Goal: Obtain resource: Download file/media

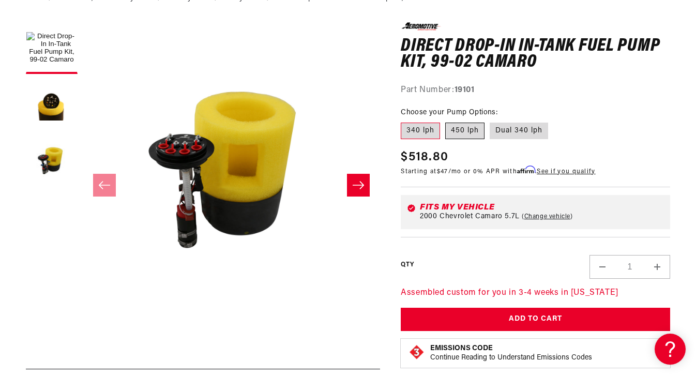
click at [462, 131] on label "450 lph" at bounding box center [464, 130] width 39 height 17
click at [445, 121] on input "450 lph" at bounding box center [445, 120] width 1 height 1
radio input "true"
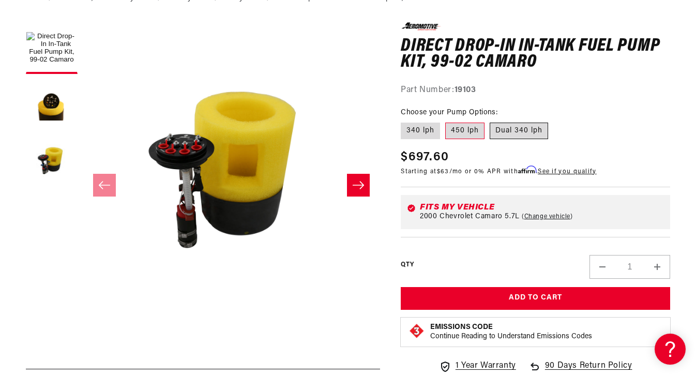
click at [505, 131] on label "Dual 340 lph" at bounding box center [518, 130] width 58 height 17
click at [490, 121] on input "Dual 340 lph" at bounding box center [489, 120] width 1 height 1
radio input "true"
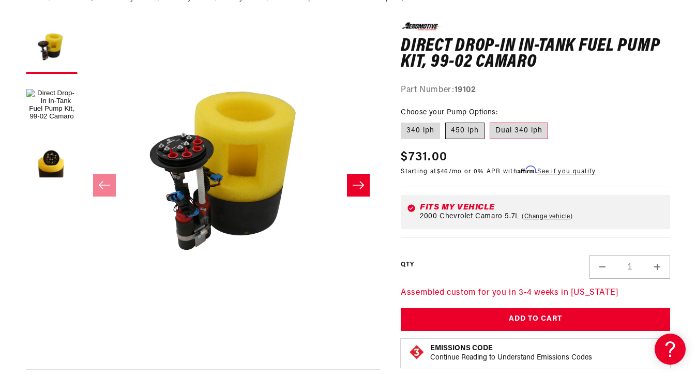
click at [455, 128] on label "450 lph" at bounding box center [464, 130] width 39 height 17
click at [445, 121] on input "450 lph" at bounding box center [445, 120] width 1 height 1
radio input "true"
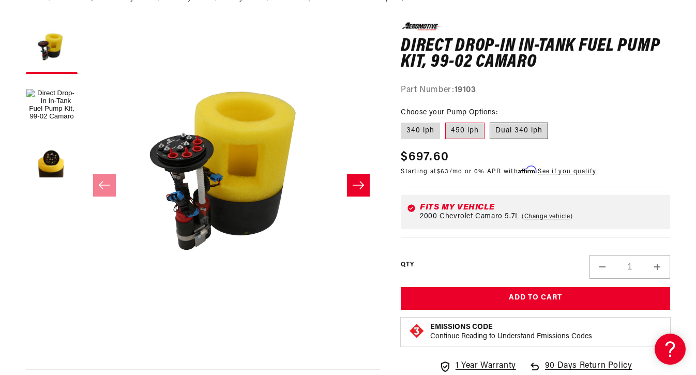
click at [511, 132] on label "Dual 340 lph" at bounding box center [518, 130] width 58 height 17
click at [490, 121] on input "Dual 340 lph" at bounding box center [489, 120] width 1 height 1
radio input "true"
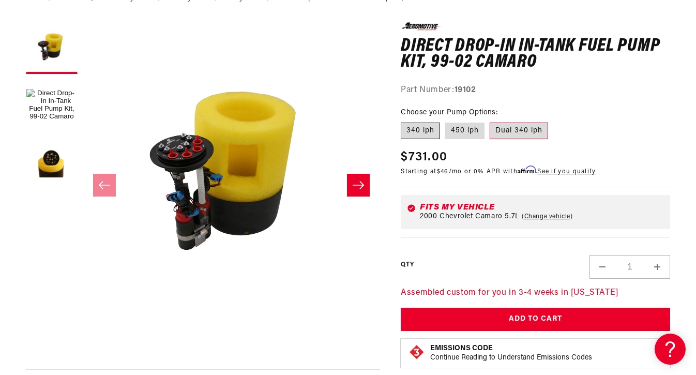
click at [425, 135] on label "340 lph" at bounding box center [419, 130] width 39 height 17
click at [404, 121] on input "340 lph" at bounding box center [403, 120] width 1 height 1
radio input "true"
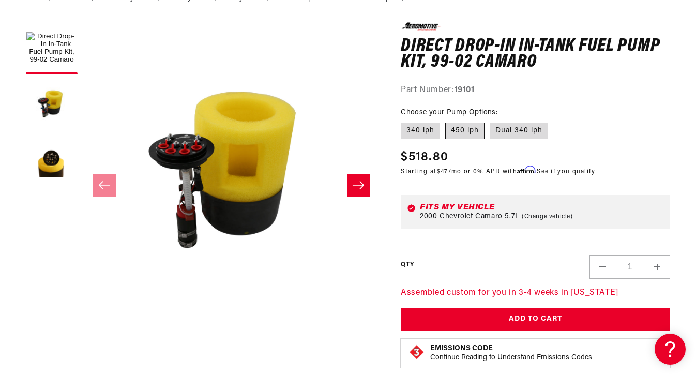
click at [445, 132] on label "450 lph" at bounding box center [464, 130] width 39 height 17
click at [445, 121] on input "450 lph" at bounding box center [445, 120] width 1 height 1
radio input "true"
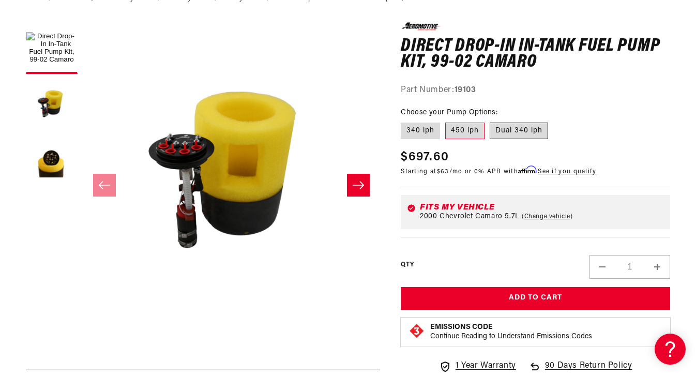
click at [501, 135] on label "Dual 340 lph" at bounding box center [518, 130] width 58 height 17
click at [490, 121] on input "Dual 340 lph" at bounding box center [489, 120] width 1 height 1
radio input "true"
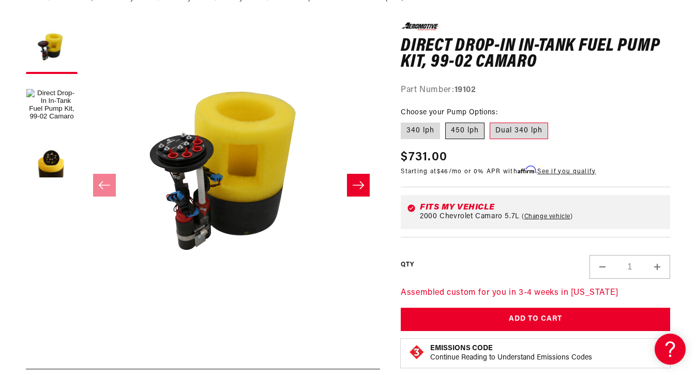
click at [468, 128] on label "450 lph" at bounding box center [464, 130] width 39 height 17
click at [445, 121] on input "450 lph" at bounding box center [445, 120] width 1 height 1
radio input "true"
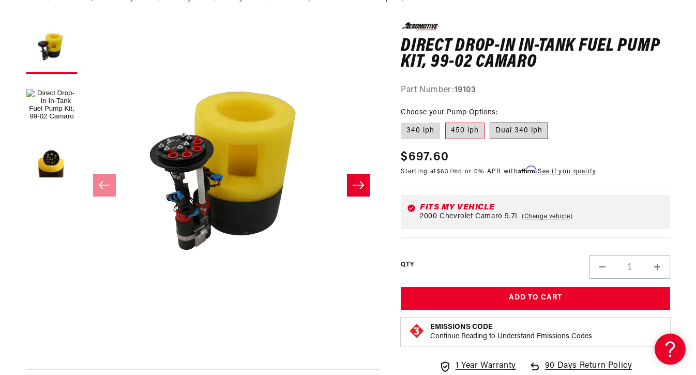
click at [511, 122] on label "Dual 340 lph" at bounding box center [518, 130] width 58 height 17
click at [490, 121] on input "Dual 340 lph" at bounding box center [489, 120] width 1 height 1
radio input "true"
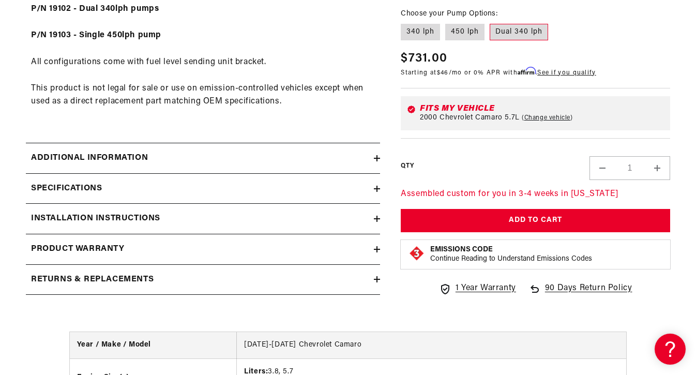
scroll to position [686, 0]
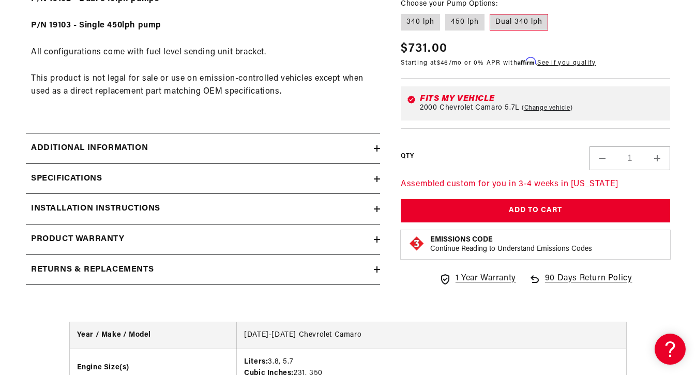
click at [267, 133] on summary "Additional information" at bounding box center [203, 148] width 354 height 30
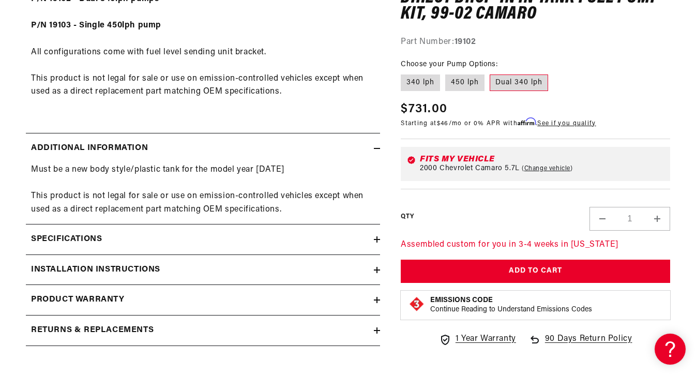
click at [262, 147] on div "Additional information" at bounding box center [200, 148] width 348 height 13
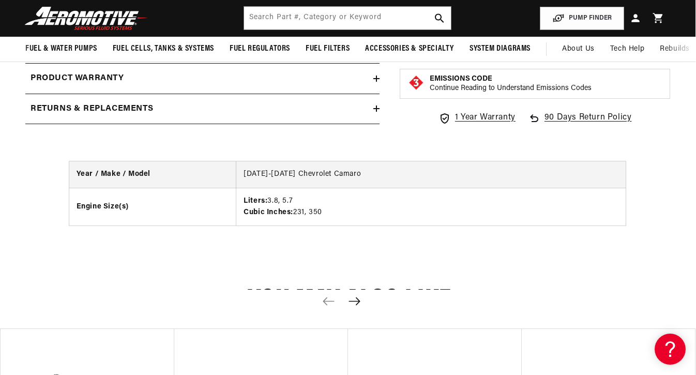
scroll to position [704, 1]
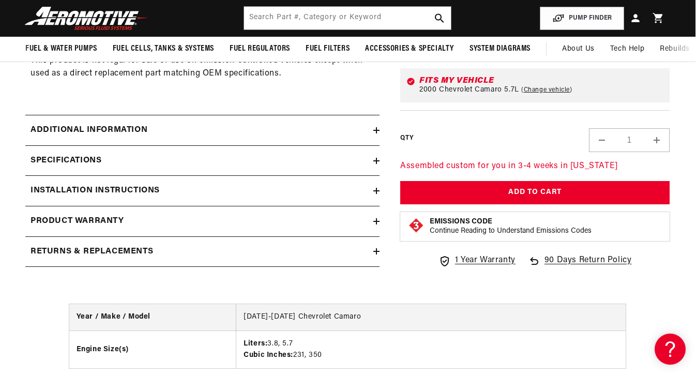
click at [128, 161] on summary "Specifications" at bounding box center [202, 161] width 354 height 30
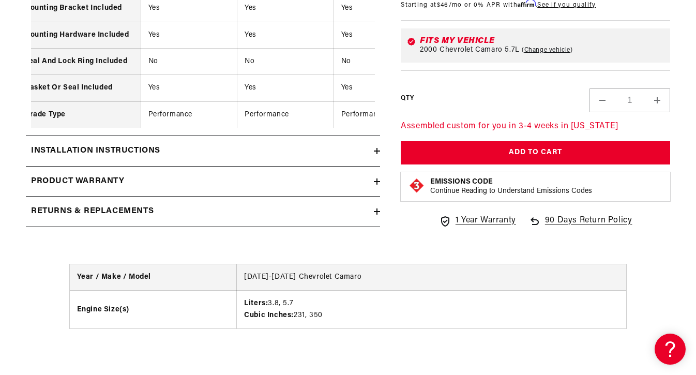
scroll to position [1549, 0]
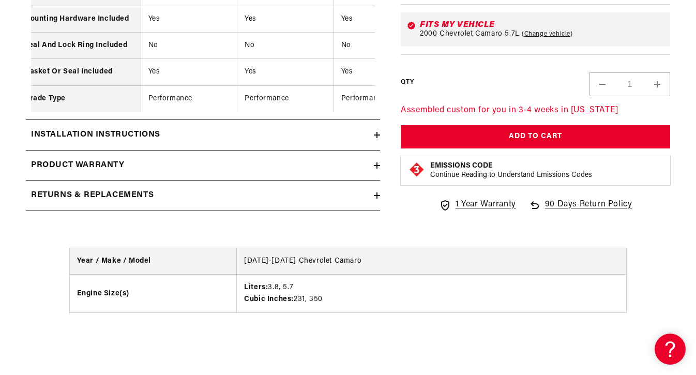
click at [197, 120] on summary "Installation Instructions" at bounding box center [203, 135] width 354 height 30
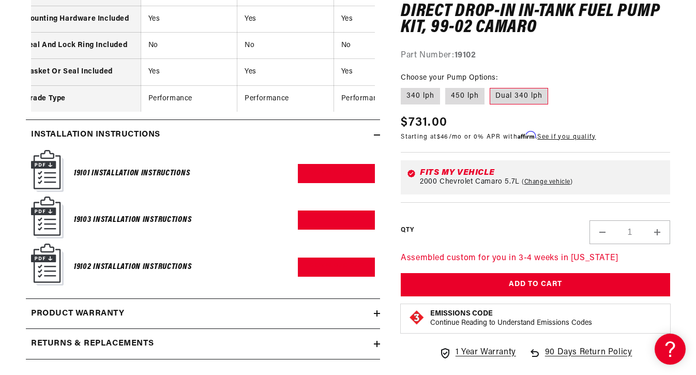
click at [347, 171] on div "19101 Installation Instructions Download PDF" at bounding box center [203, 173] width 344 height 47
click at [345, 164] on link "Download PDF" at bounding box center [336, 173] width 77 height 19
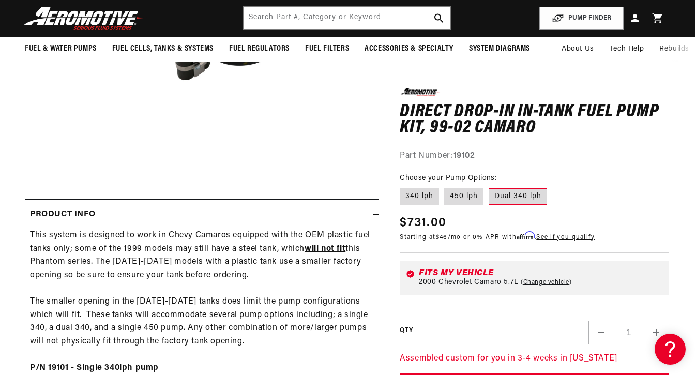
scroll to position [272, 1]
